Goal: Navigation & Orientation: Find specific page/section

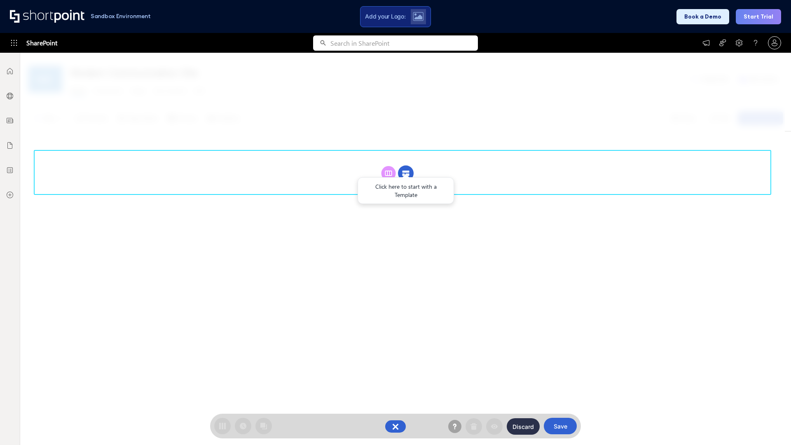
click at [406, 173] on circle at bounding box center [406, 174] width 16 height 16
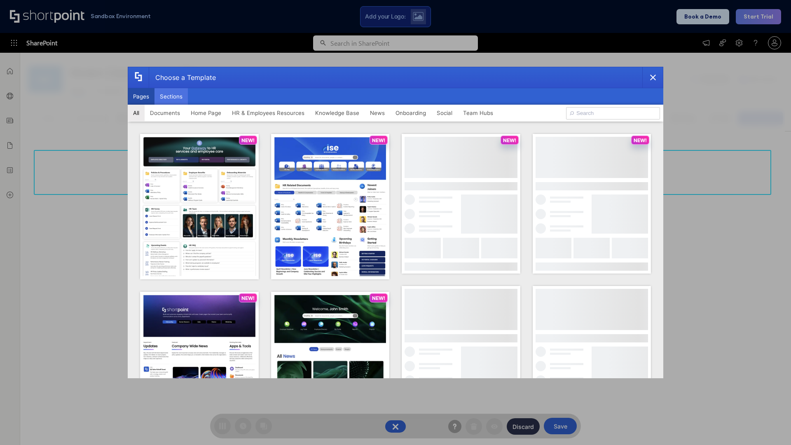
click at [171, 96] on button "Sections" at bounding box center [170, 96] width 33 height 16
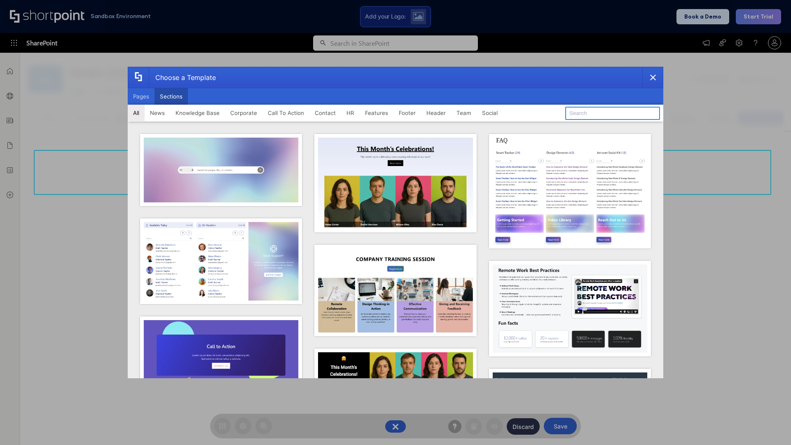
type input "Contact Cta"
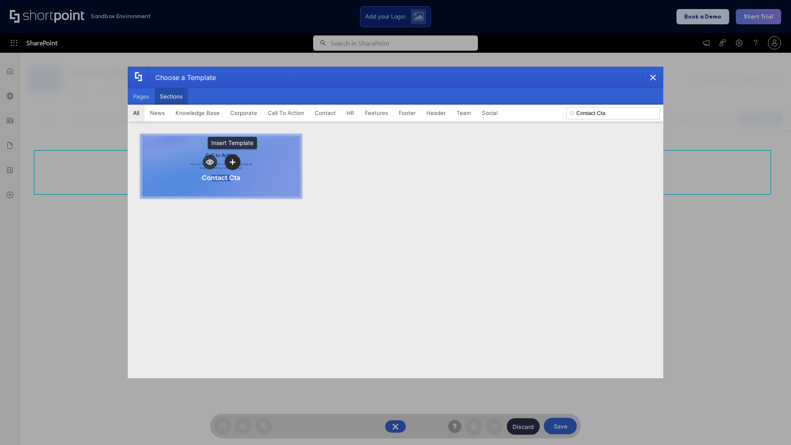
click at [232, 162] on icon "template selector" at bounding box center [232, 162] width 6 height 6
